Goal: Task Accomplishment & Management: Manage account settings

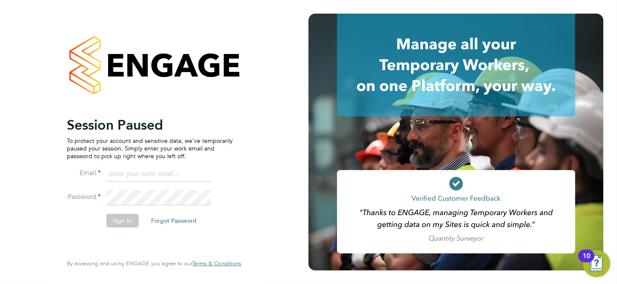
click at [163, 175] on input at bounding box center [158, 174] width 105 height 15
type input "aysha.rock@hays.com"
click at [128, 221] on button "Sign In" at bounding box center [122, 221] width 32 height 14
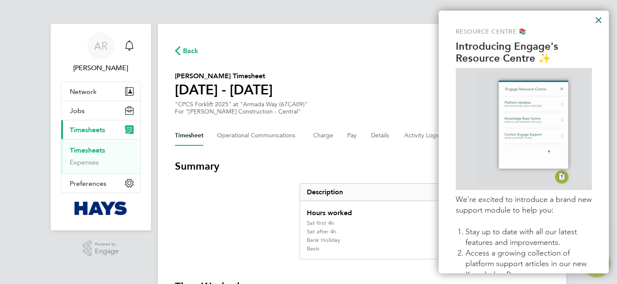
click at [597, 18] on button "×" at bounding box center [598, 20] width 8 height 14
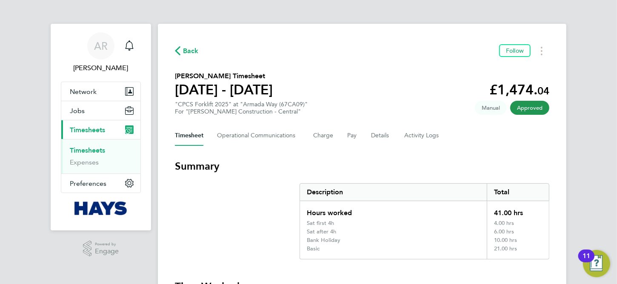
click at [92, 151] on link "Timesheets" at bounding box center [87, 150] width 35 height 8
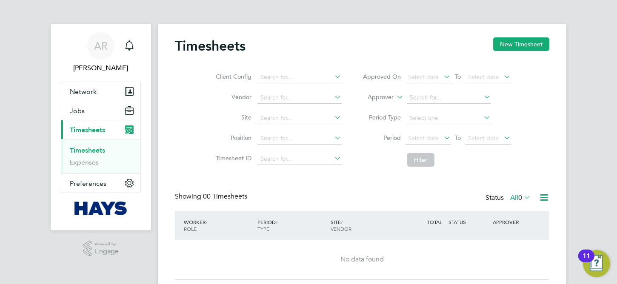
click at [395, 98] on icon at bounding box center [395, 95] width 0 height 8
click at [371, 104] on li "Worker" at bounding box center [373, 107] width 42 height 11
click at [417, 96] on input at bounding box center [449, 98] width 84 height 12
click at [459, 118] on b "Vivian" at bounding box center [483, 120] width 49 height 7
type input "[PERSON_NAME]"
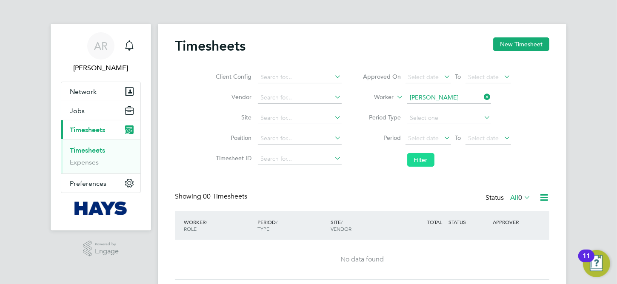
click at [420, 162] on button "Filter" at bounding box center [420, 160] width 27 height 14
click at [522, 197] on icon at bounding box center [522, 197] width 0 height 12
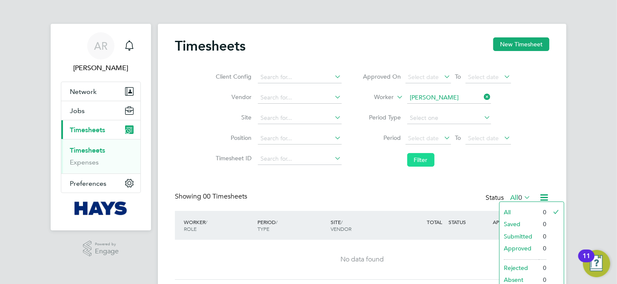
click at [414, 160] on button "Filter" at bounding box center [420, 160] width 27 height 14
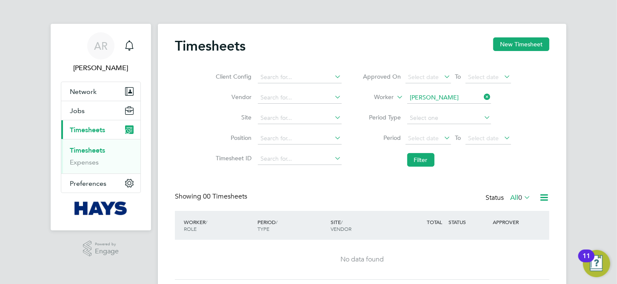
click at [531, 197] on div "Status All 0" at bounding box center [508, 198] width 47 height 12
click at [522, 197] on icon at bounding box center [522, 197] width 0 height 12
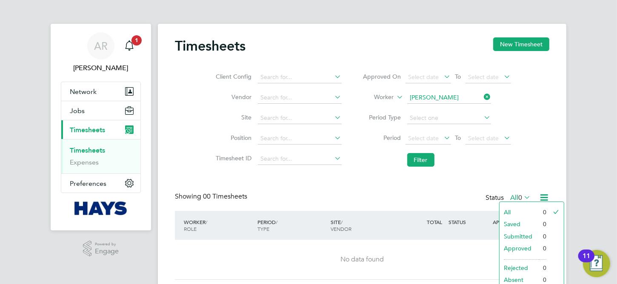
click at [521, 206] on li "All" at bounding box center [518, 212] width 39 height 12
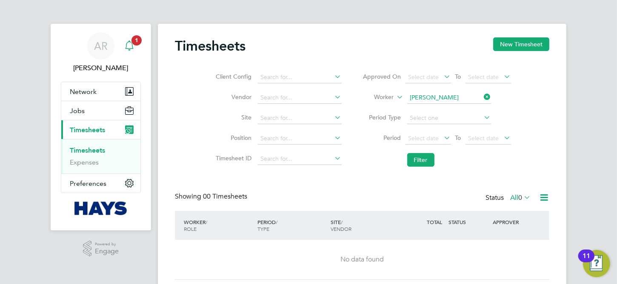
click at [135, 46] on div "Main navigation" at bounding box center [129, 45] width 17 height 17
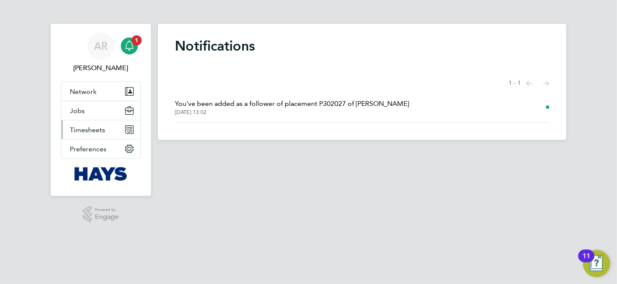
click at [93, 125] on button "Timesheets" at bounding box center [100, 129] width 79 height 19
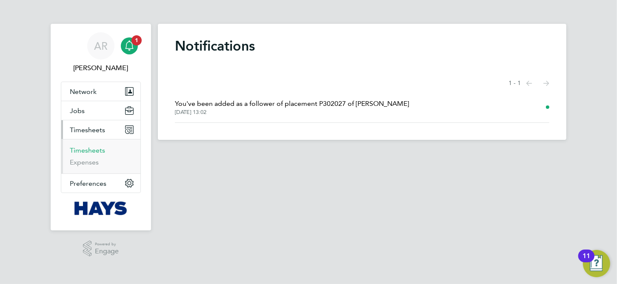
click at [94, 151] on link "Timesheets" at bounding box center [87, 150] width 35 height 8
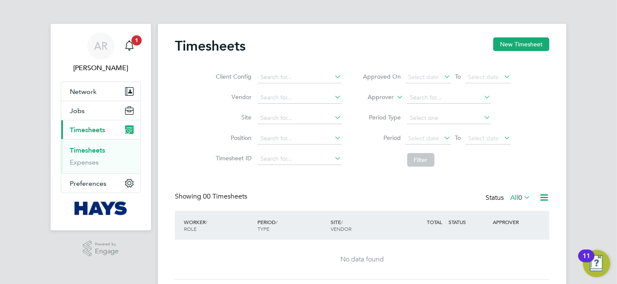
click at [333, 120] on icon at bounding box center [333, 117] width 0 height 12
click at [310, 184] on li "Dock 9 (67CB01)" at bounding box center [314, 184] width 114 height 11
type input "Dock 9 (67CB01)"
click at [422, 161] on button "Filter" at bounding box center [420, 160] width 27 height 14
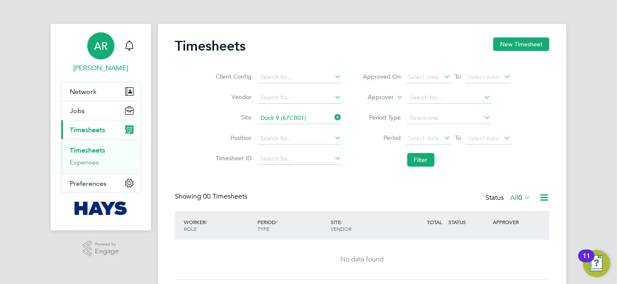
click at [105, 41] on span "AR" at bounding box center [101, 45] width 14 height 11
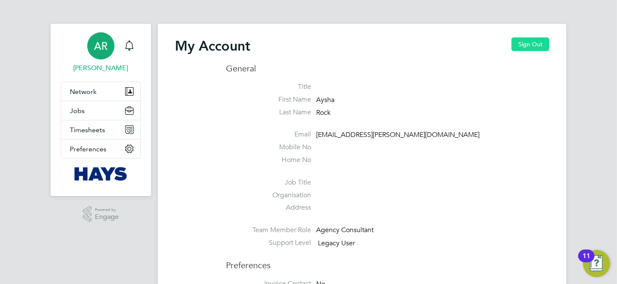
click at [519, 47] on button "Sign Out" at bounding box center [530, 44] width 38 height 14
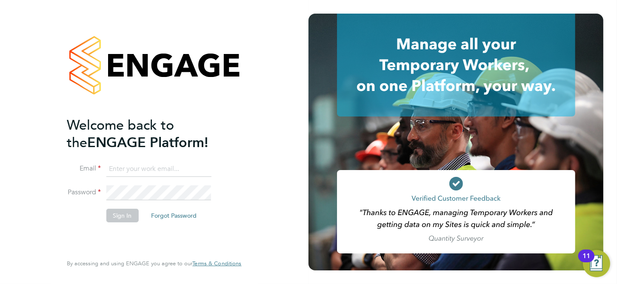
click at [173, 169] on input at bounding box center [158, 169] width 105 height 15
click at [155, 167] on input "aysha.rock@ha\ys.com" at bounding box center [158, 169] width 105 height 15
type input "aysha.rock@hays.com"
click at [127, 210] on button "Sign In" at bounding box center [122, 216] width 32 height 14
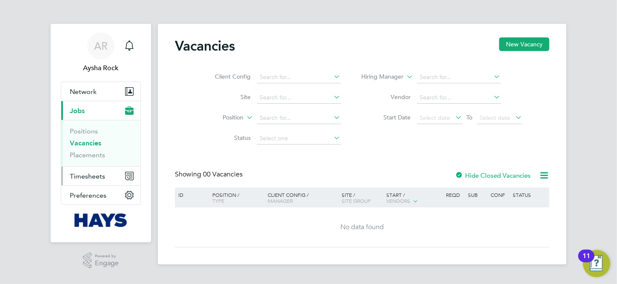
click at [88, 179] on button "Timesheets" at bounding box center [100, 176] width 79 height 19
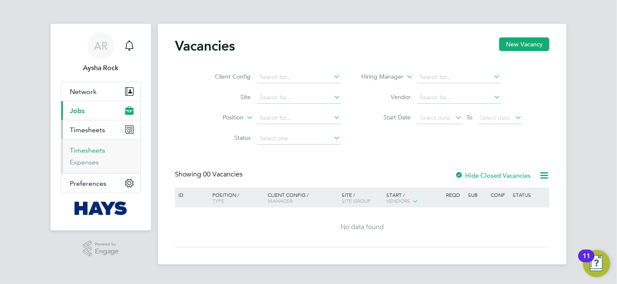
click at [92, 149] on link "Timesheets" at bounding box center [87, 150] width 35 height 8
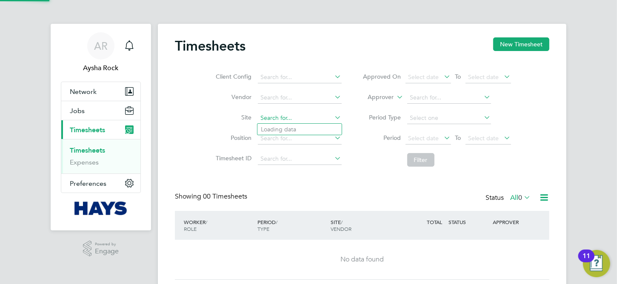
click at [313, 117] on input at bounding box center [300, 118] width 84 height 12
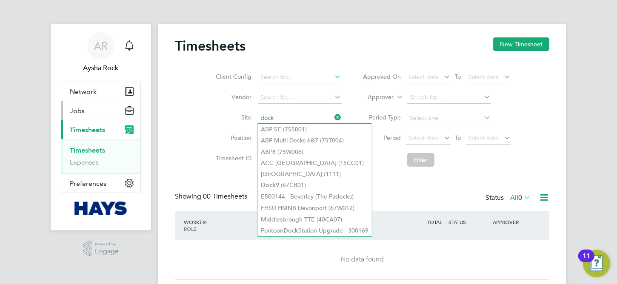
type input "dock"
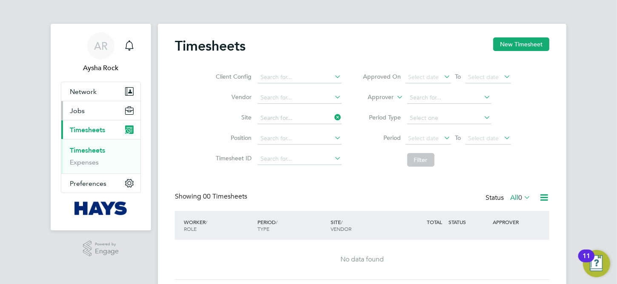
click at [115, 113] on button "Jobs" at bounding box center [100, 110] width 79 height 19
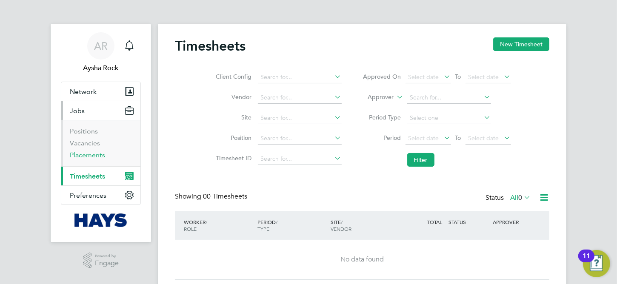
click at [94, 156] on link "Placements" at bounding box center [87, 155] width 35 height 8
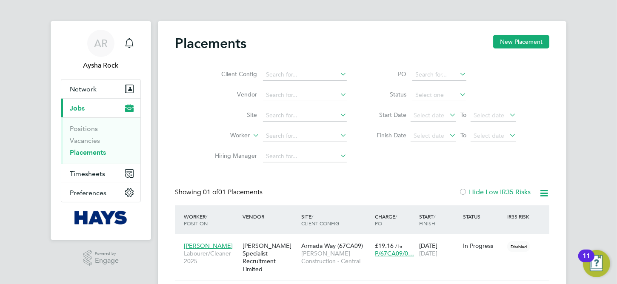
scroll to position [2, 0]
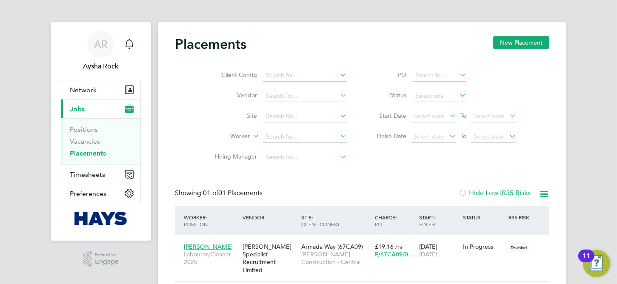
click at [88, 156] on link "Placements" at bounding box center [88, 153] width 36 height 8
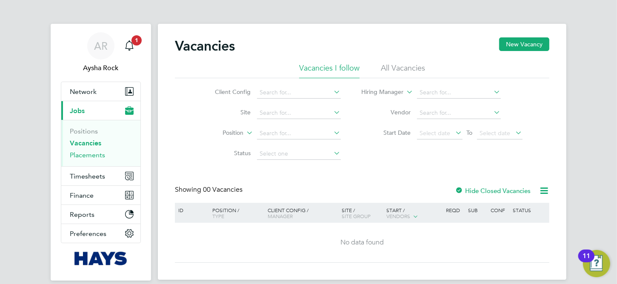
click at [96, 151] on link "Placements" at bounding box center [87, 155] width 35 height 8
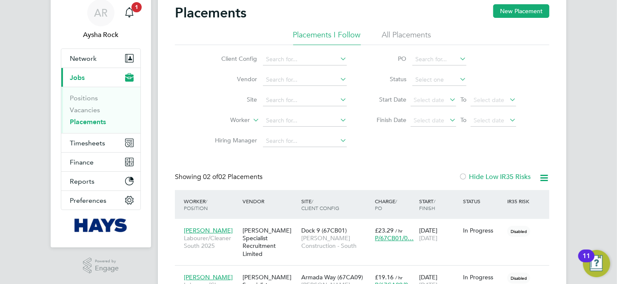
scroll to position [85, 0]
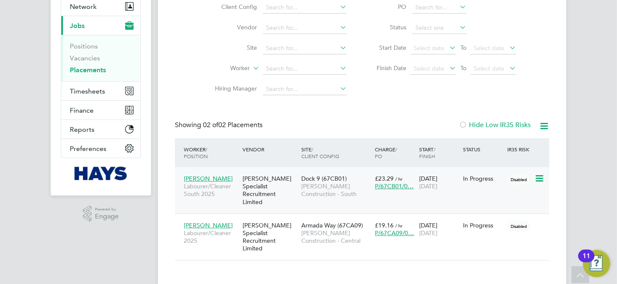
click at [211, 179] on span "Myles Covey" at bounding box center [208, 179] width 49 height 8
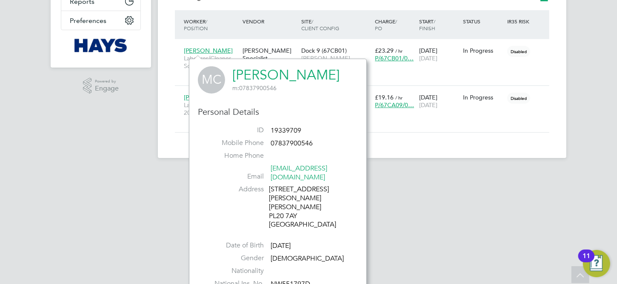
scroll to position [219, 0]
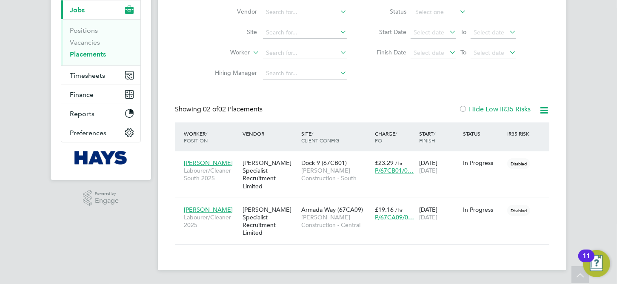
scroll to position [85, 0]
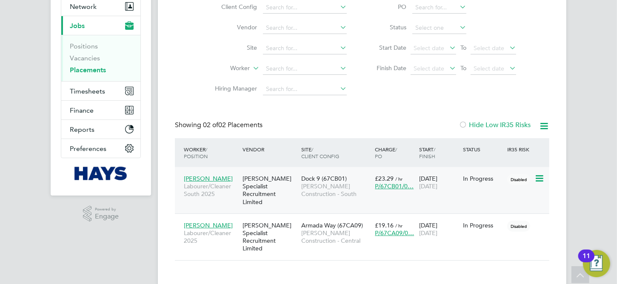
click at [510, 188] on div "Myles Covey Labourer/Cleaner South 2025 Hays Specialist Recruitment Limited Doc…" at bounding box center [362, 190] width 374 height 46
click at [455, 199] on div "Myles Covey Labourer/Cleaner South 2025 Hays Specialist Recruitment Limited Doc…" at bounding box center [362, 190] width 374 height 46
click at [387, 187] on span "P/67CB01/0…" at bounding box center [394, 186] width 39 height 8
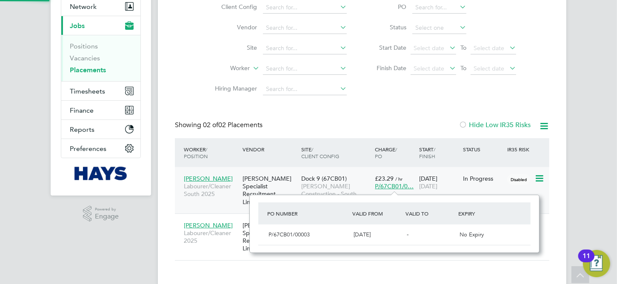
scroll to position [8, 39]
click at [537, 178] on icon at bounding box center [538, 179] width 9 height 10
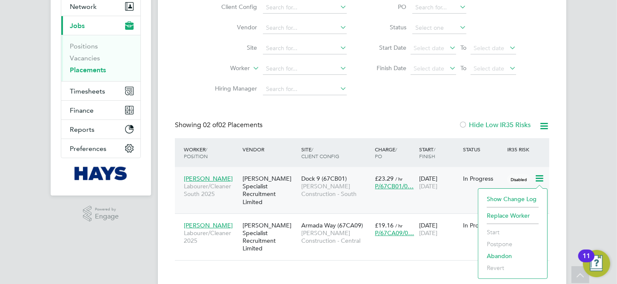
click at [316, 178] on span "Dock 9 (67CB01)" at bounding box center [324, 179] width 46 height 8
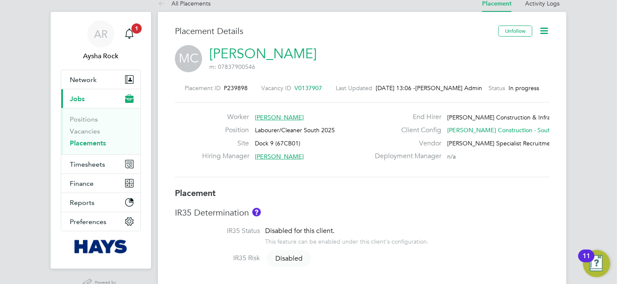
click at [88, 142] on link "Placements" at bounding box center [88, 143] width 36 height 8
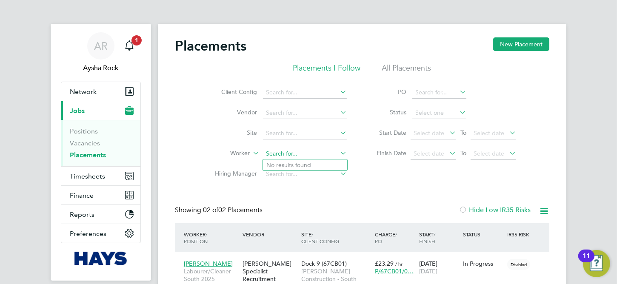
click at [325, 151] on input at bounding box center [305, 154] width 84 height 12
click at [302, 199] on li "[PERSON_NAME]" at bounding box center [345, 199] width 164 height 11
type input "[PERSON_NAME]"
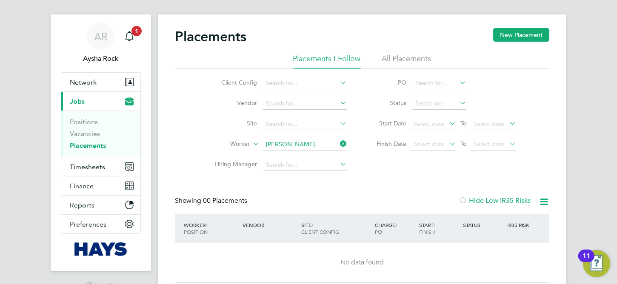
click at [408, 63] on li "All Placements" at bounding box center [406, 61] width 49 height 15
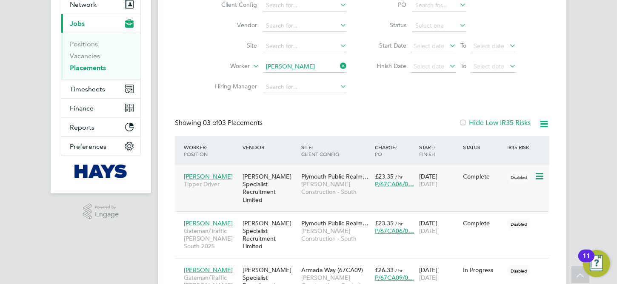
click at [331, 175] on span "Plymouth Public Realm…" at bounding box center [334, 177] width 67 height 8
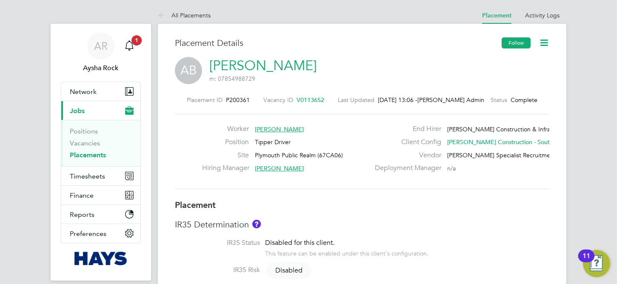
click at [516, 40] on button "Follow" at bounding box center [515, 42] width 29 height 11
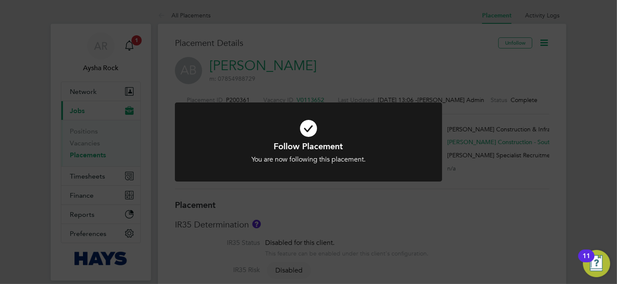
click at [89, 172] on div "Follow Placement You are now following this placement. Cancel Okay" at bounding box center [308, 142] width 617 height 284
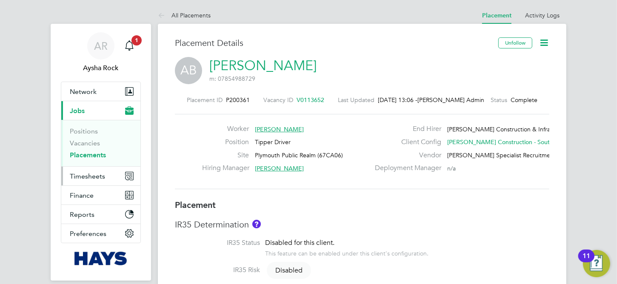
click at [94, 175] on span "Timesheets" at bounding box center [87, 176] width 35 height 8
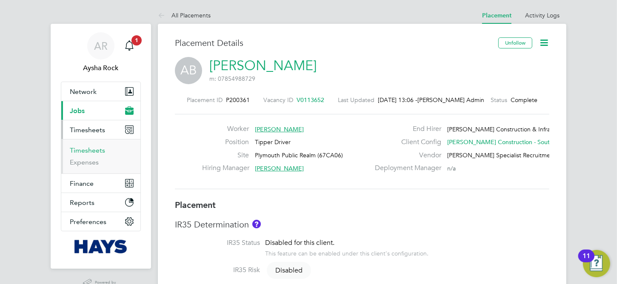
click at [93, 148] on link "Timesheets" at bounding box center [87, 150] width 35 height 8
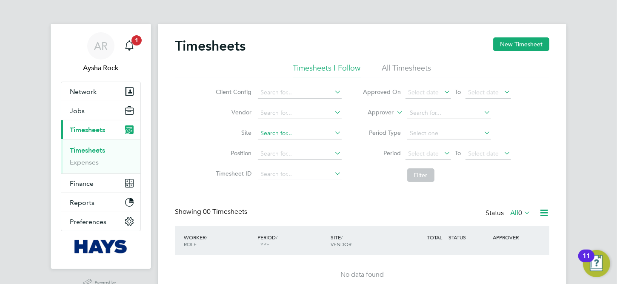
click at [314, 131] on input at bounding box center [300, 134] width 84 height 12
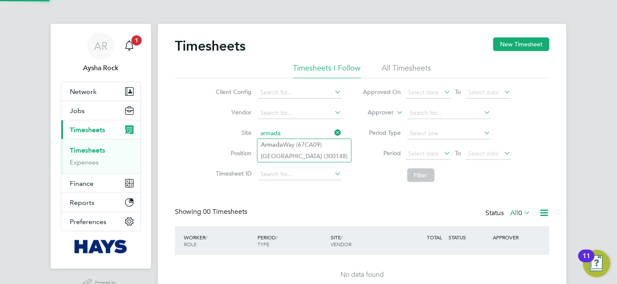
type input "armada"
click at [406, 61] on div "Timesheets New Timesheet" at bounding box center [362, 50] width 374 height 26
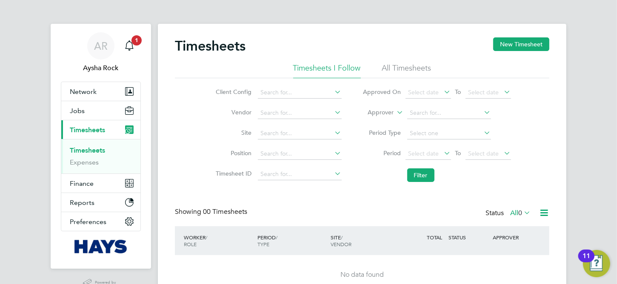
click at [398, 64] on li "All Timesheets" at bounding box center [406, 70] width 49 height 15
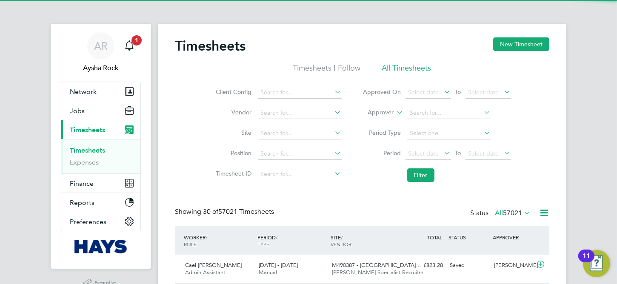
scroll to position [4, 4]
